Goal: Find specific page/section: Find specific page/section

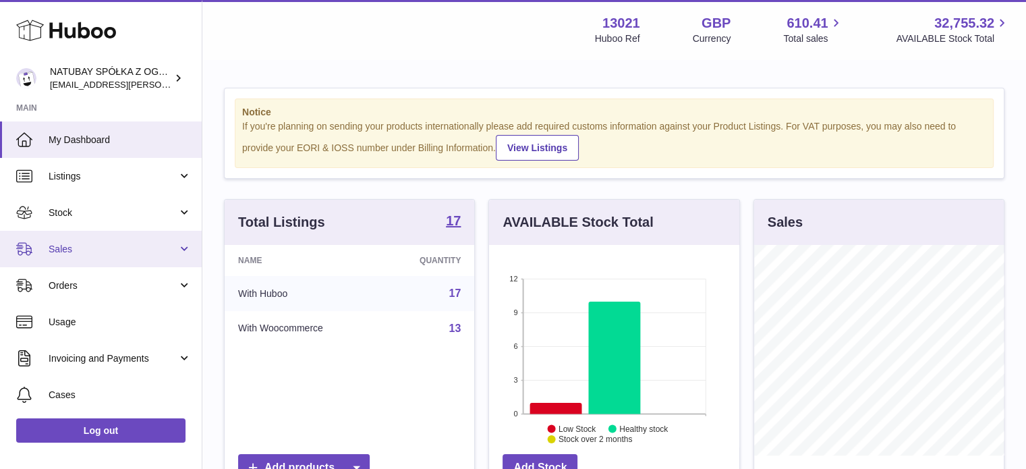
click at [109, 240] on link "Sales" at bounding box center [101, 249] width 202 height 36
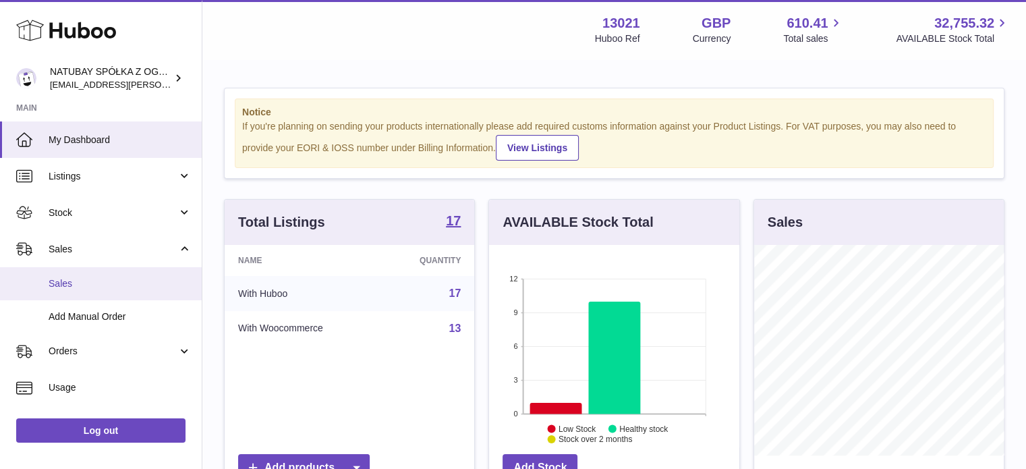
click at [94, 272] on link "Sales" at bounding box center [101, 283] width 202 height 33
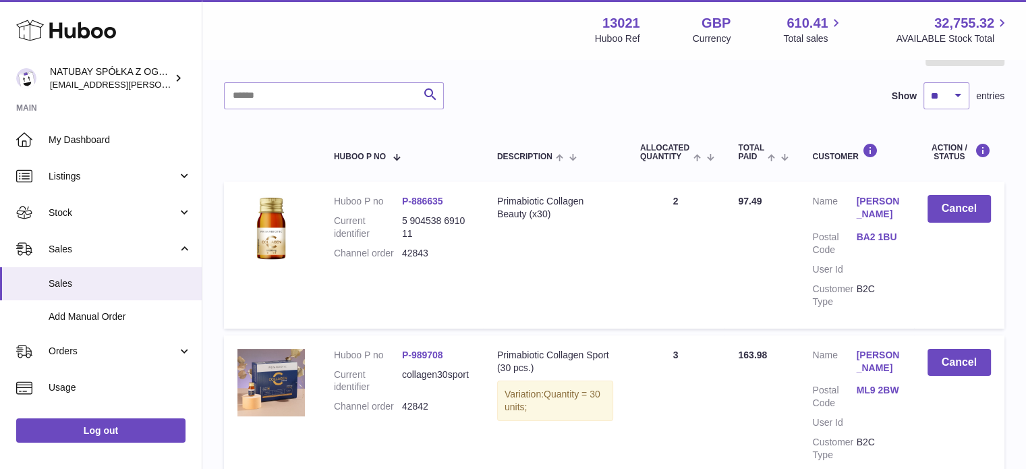
scroll to position [270, 0]
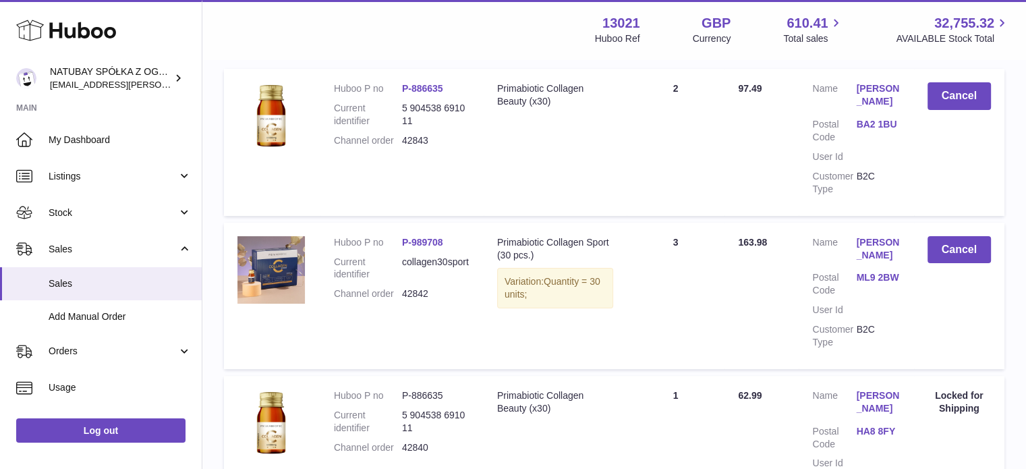
click at [692, 118] on td "Quantity Sold 2" at bounding box center [676, 142] width 99 height 146
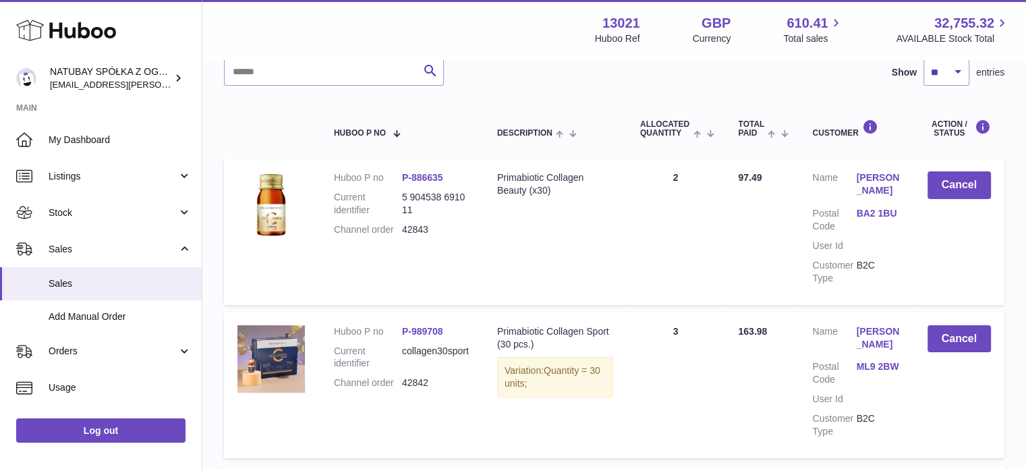
scroll to position [67, 0]
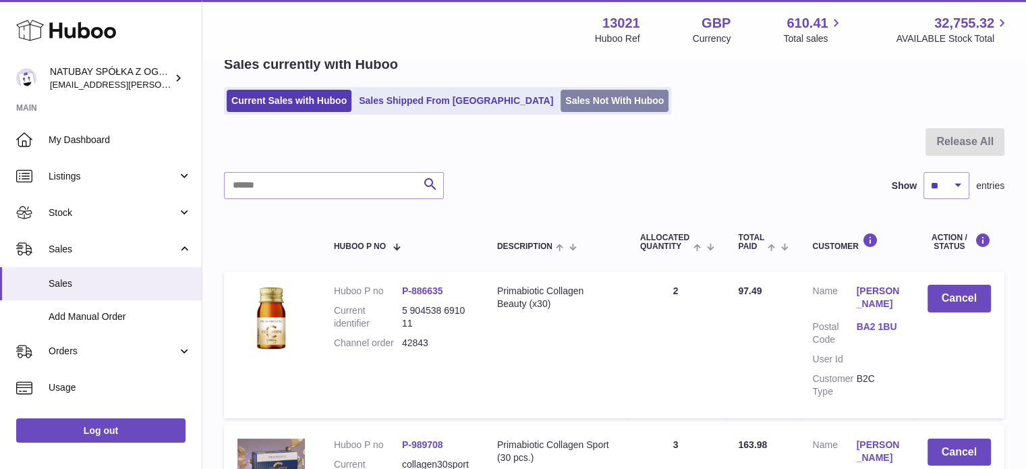
click at [561, 102] on link "Sales Not With Huboo" at bounding box center [615, 101] width 108 height 22
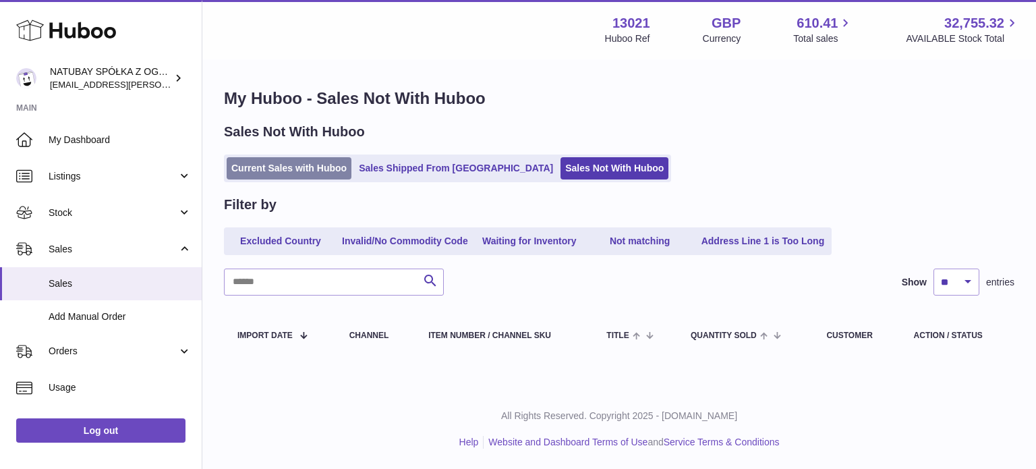
click at [275, 171] on link "Current Sales with Huboo" at bounding box center [289, 168] width 125 height 22
